Goal: Task Accomplishment & Management: Manage account settings

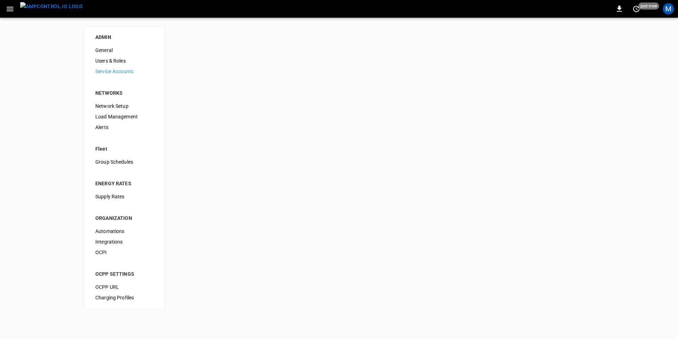
click at [108, 61] on span "Users & Roles" at bounding box center [124, 60] width 58 height 7
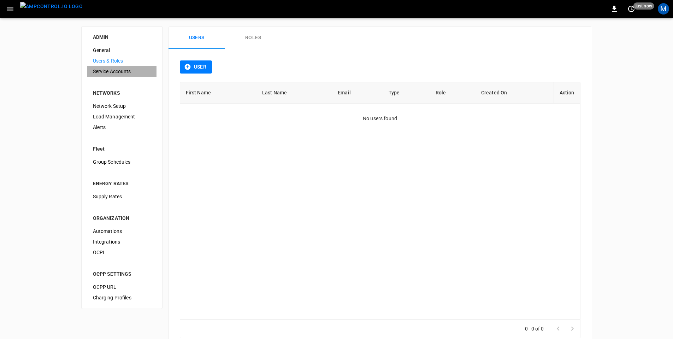
click at [108, 73] on span "Service Accounts" at bounding box center [122, 71] width 58 height 7
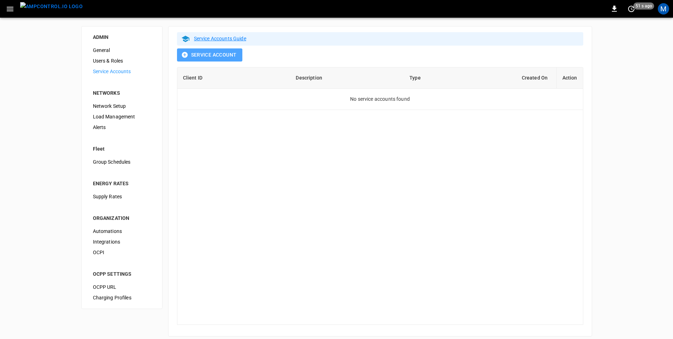
click at [218, 57] on button "Service Account" at bounding box center [209, 54] width 65 height 13
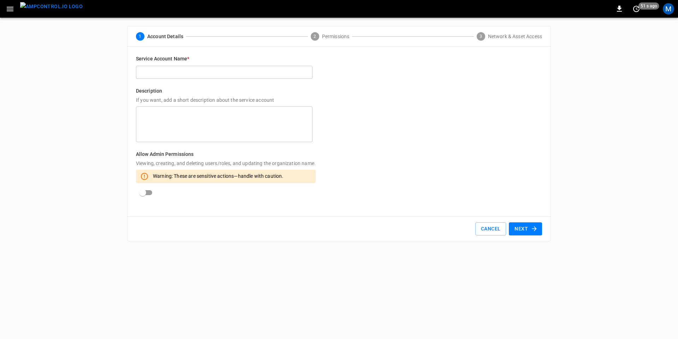
click at [212, 76] on input "text" at bounding box center [224, 72] width 177 height 13
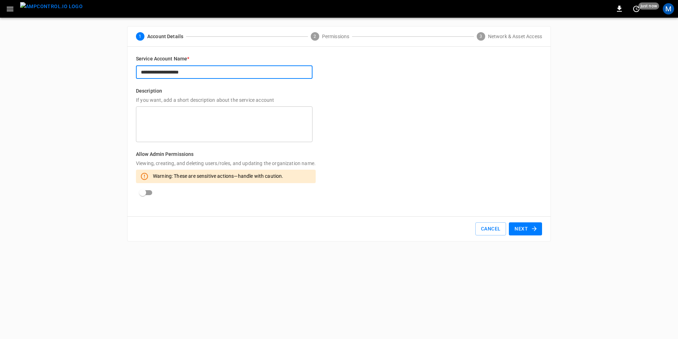
type input "**********"
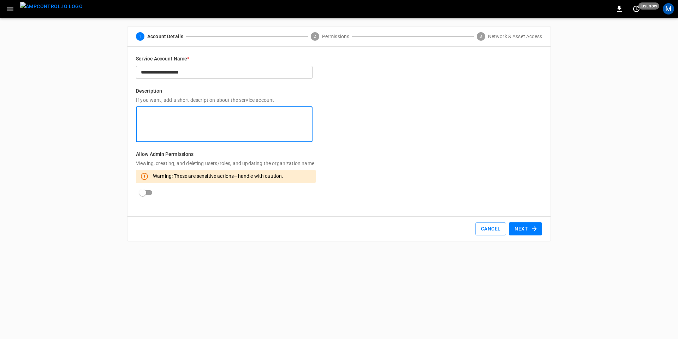
click at [226, 124] on textarea at bounding box center [224, 125] width 167 height 30
type textarea "**********"
click at [529, 224] on button "Next" at bounding box center [525, 228] width 33 height 13
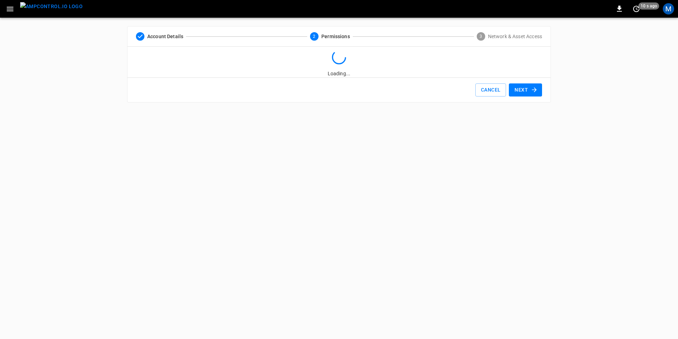
click at [528, 91] on button "Next" at bounding box center [525, 89] width 33 height 13
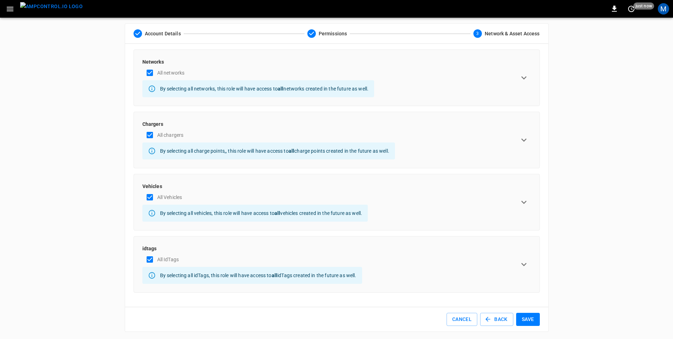
scroll to position [4, 0]
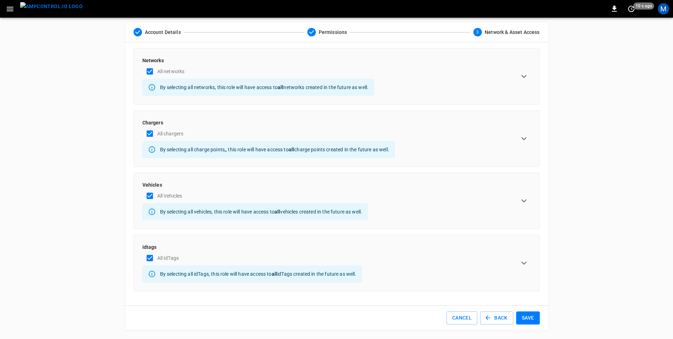
click at [530, 318] on button "Save" at bounding box center [528, 317] width 24 height 13
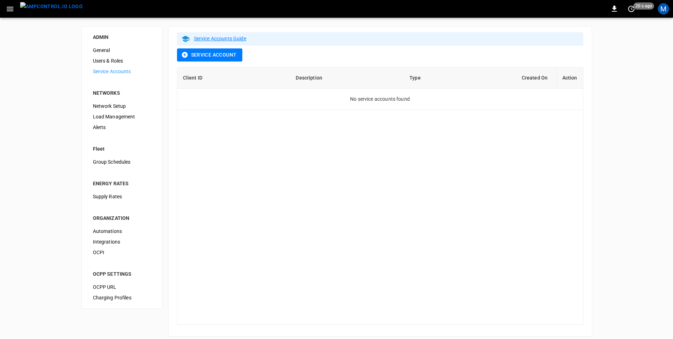
click at [222, 39] on link "Service Accounts Guide" at bounding box center [220, 39] width 52 height 6
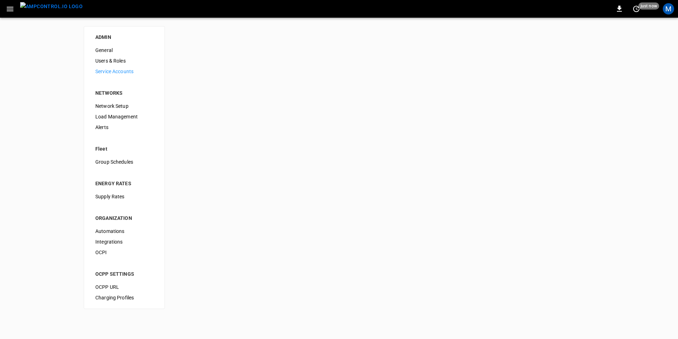
click at [57, 76] on div "ADMIN General Users & Roles Service Accounts NETWORKS Network Setup Load Manage…" at bounding box center [339, 168] width 678 height 300
click at [108, 73] on span "Service Accounts" at bounding box center [124, 71] width 58 height 7
